Goal: Download file/media

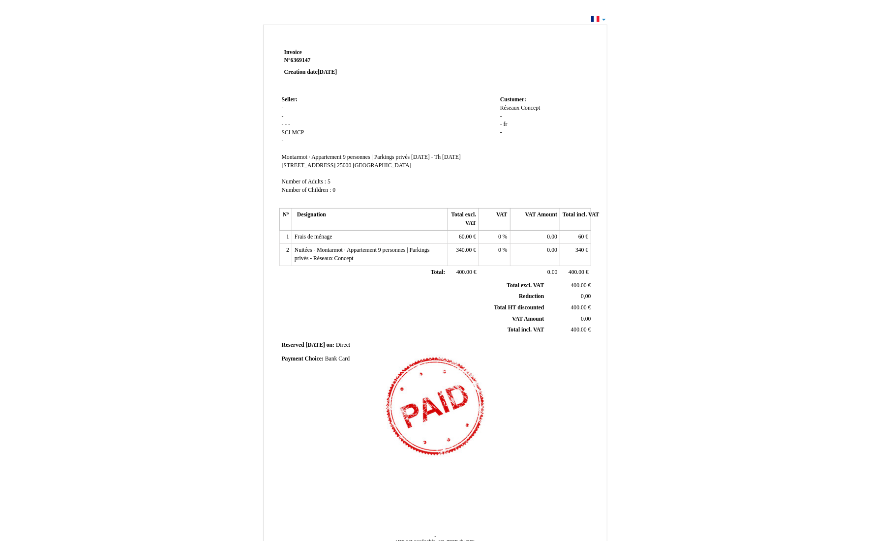
click at [517, 112] on div "Réseaux Réseaux Concept Concept - - fr fr -" at bounding box center [544, 124] width 88 height 41
click at [773, 7] on html "Invoice Invoice N° 6369147 6369147 Creation date [DATE] Seller: Seller: - - - -…" at bounding box center [435, 270] width 870 height 541
drag, startPoint x: 460, startPoint y: 180, endPoint x: 311, endPoint y: 214, distance: 152.9
click at [602, 17] on div "Invoice Invoice N° 6369147 6369147 Creation date 03 August 2025 Seller: Seller:…" at bounding box center [435, 295] width 870 height 566
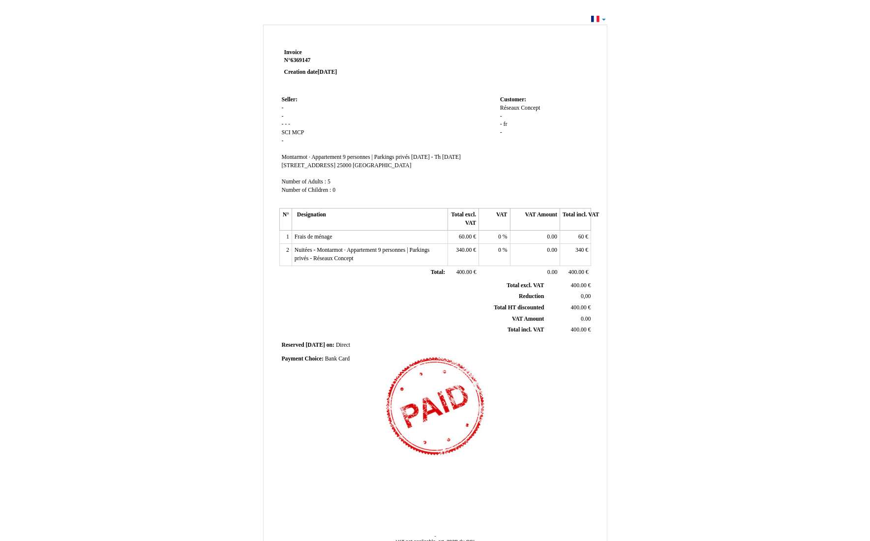
click at [379, 202] on td "Seller: Seller: - - - - - SCI SCI MCP MCP - SIRET Montarmot · Appartement 9 per…" at bounding box center [388, 149] width 218 height 112
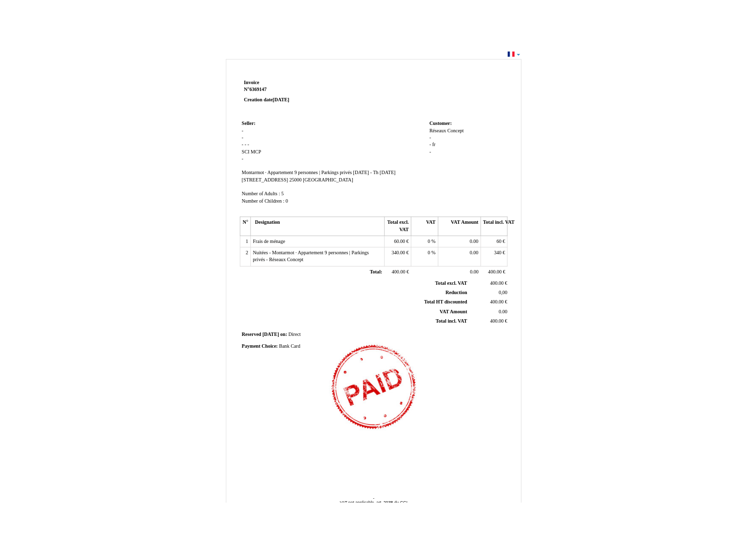
scroll to position [38, 0]
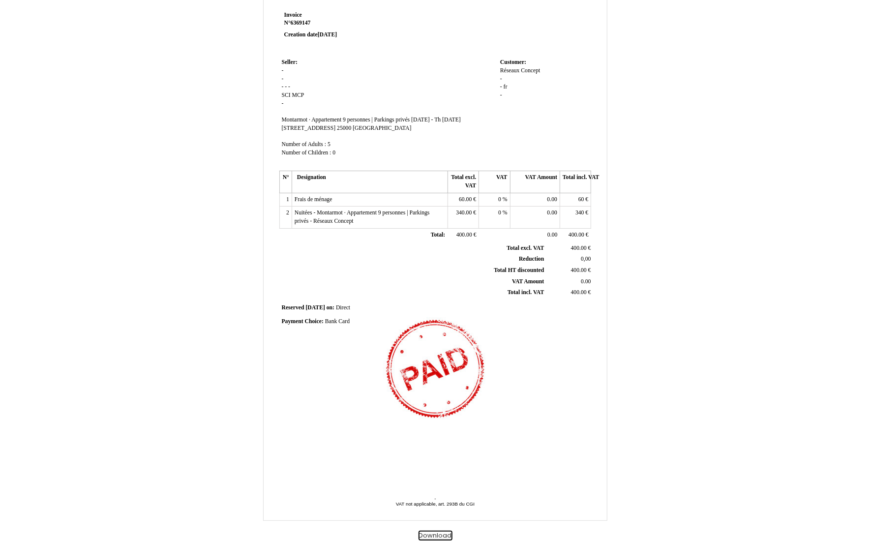
drag, startPoint x: 384, startPoint y: 432, endPoint x: 435, endPoint y: 532, distance: 111.9
click at [435, 532] on button "Download" at bounding box center [435, 535] width 34 height 10
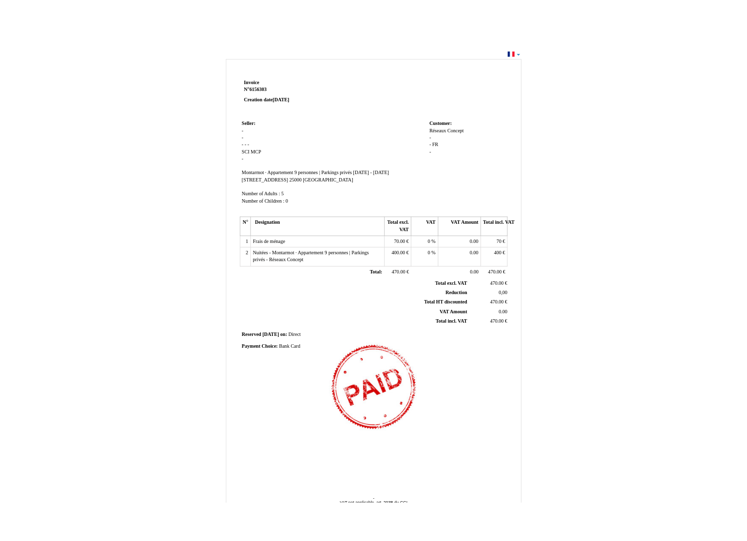
scroll to position [38, 0]
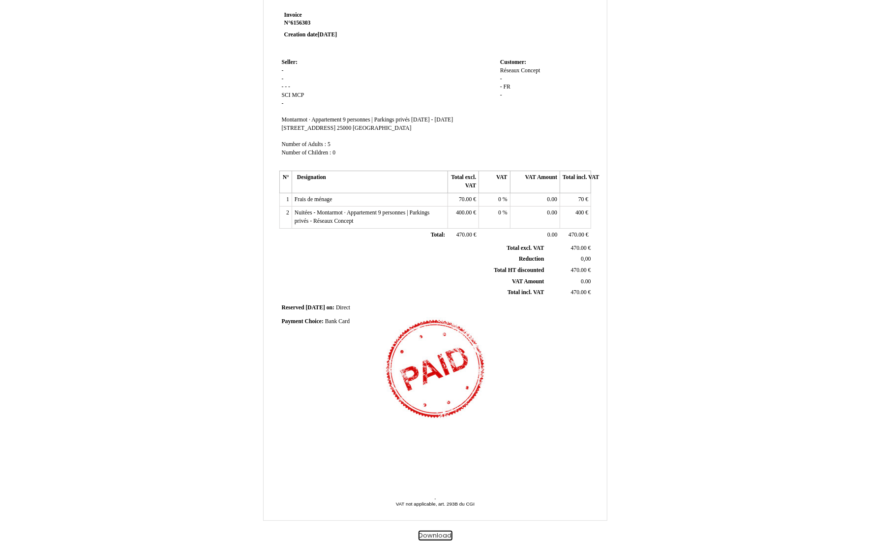
click at [442, 533] on button "Download" at bounding box center [435, 535] width 34 height 10
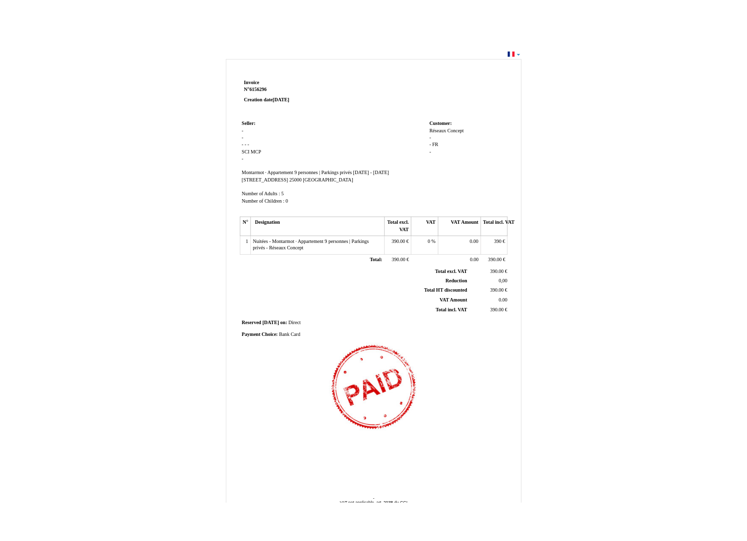
scroll to position [38, 0]
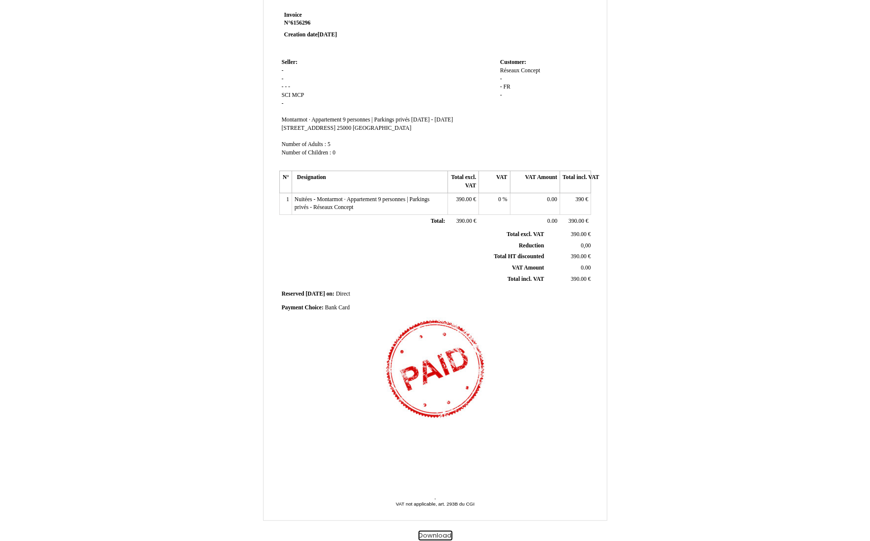
click at [429, 534] on button "Download" at bounding box center [435, 535] width 34 height 10
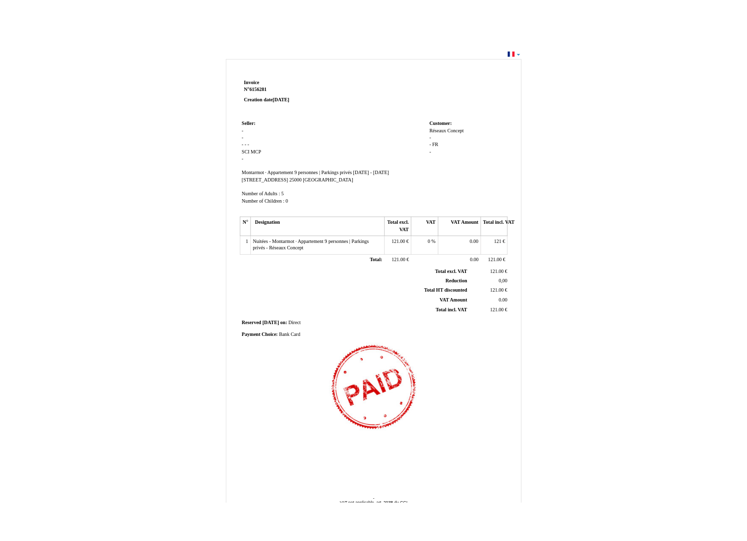
scroll to position [38, 0]
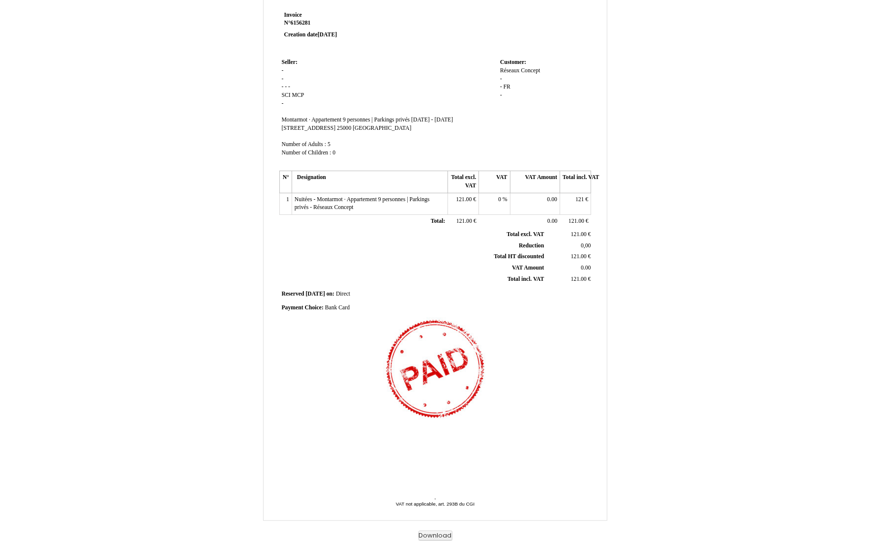
drag, startPoint x: 880, startPoint y: 173, endPoint x: 874, endPoint y: 310, distance: 136.8
click at [869, 310] on html "Invoice Invoice N° 6156281 6156281 Creation date 06 July 2025 Seller: Seller: -…" at bounding box center [435, 233] width 870 height 541
click at [429, 533] on button "Download" at bounding box center [435, 535] width 34 height 10
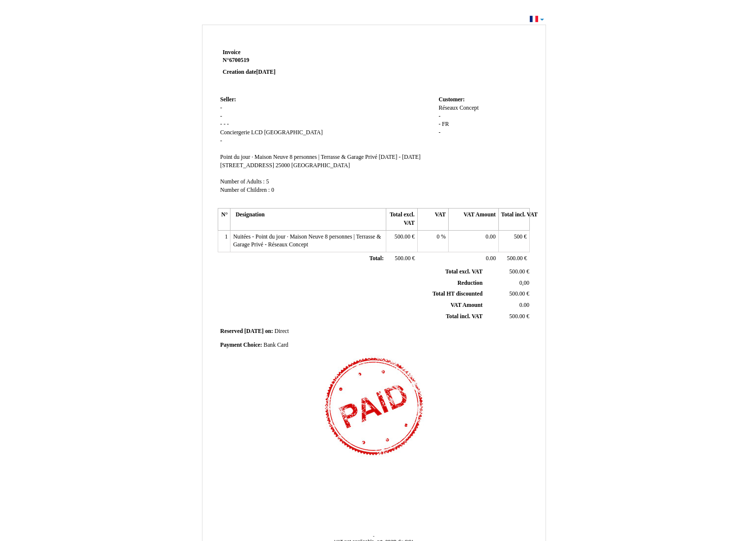
scroll to position [38, 0]
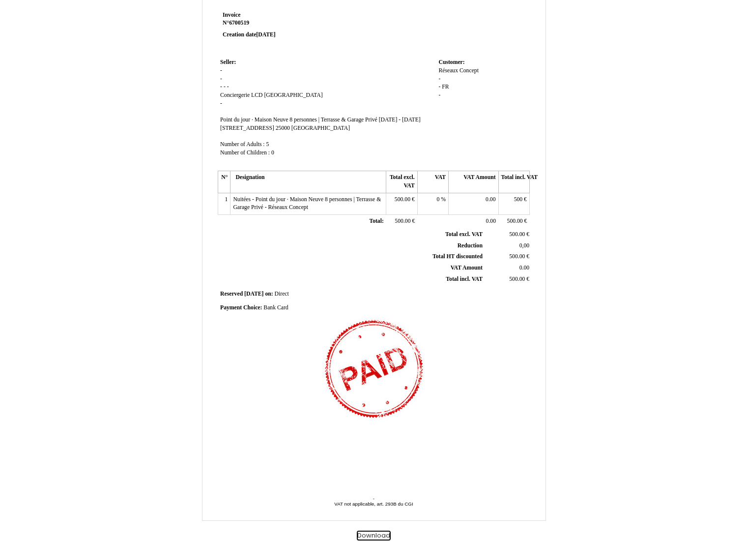
click at [372, 532] on button "Download" at bounding box center [374, 535] width 34 height 10
click at [582, 257] on div "Invoice Invoice N° 6700519 6700519 Creation date 09 September 2025 Seller: Sell…" at bounding box center [374, 263] width 575 height 556
